Goal: Entertainment & Leisure: Browse casually

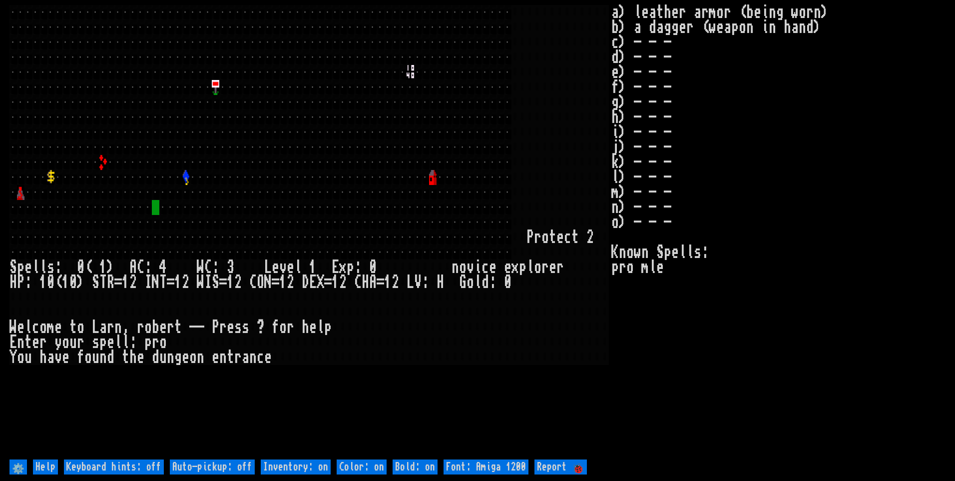
drag, startPoint x: 250, startPoint y: 456, endPoint x: 250, endPoint y: 462, distance: 5.5
click at [250, 457] on help "⚙️ Help Keyboard hints: off Auto-pickup: off Inventory: on Color: on Bold: on F…" at bounding box center [477, 466] width 936 height 19
drag, startPoint x: 251, startPoint y: 467, endPoint x: 258, endPoint y: 470, distance: 7.8
click at [251, 463] on off "Auto-pickup: off" at bounding box center [212, 466] width 85 height 15
type off "Auto-pickup: on"
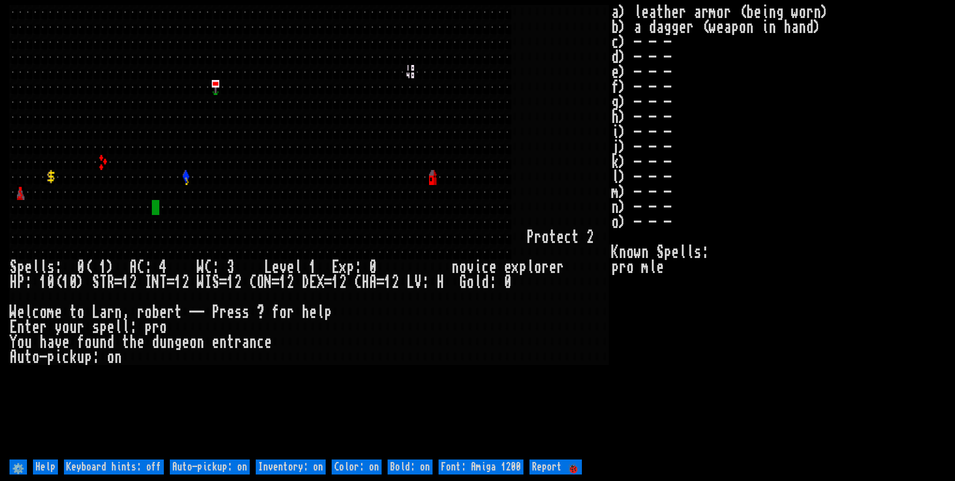
click at [287, 469] on on "Inventory: on" at bounding box center [291, 466] width 70 height 15
type on "Inventory: off"
